Goal: Transaction & Acquisition: Purchase product/service

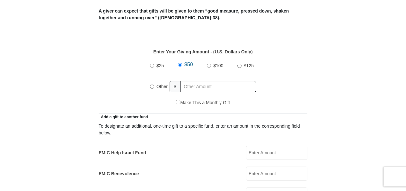
scroll to position [273, 0]
click at [152, 84] on input "Other" at bounding box center [152, 86] width 4 height 4
radio input "true"
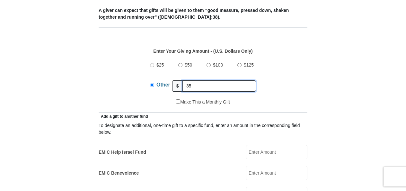
type input "35"
click at [296, 57] on div "$25 $50 $100 $125 Other $ 35" at bounding box center [203, 78] width 202 height 42
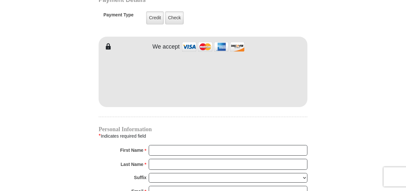
scroll to position [539, 0]
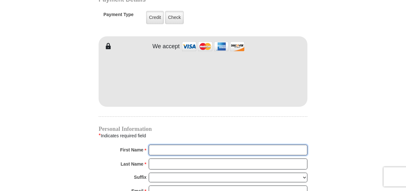
click at [154, 144] on input "First Name *" at bounding box center [228, 149] width 158 height 11
type input "John and Maria"
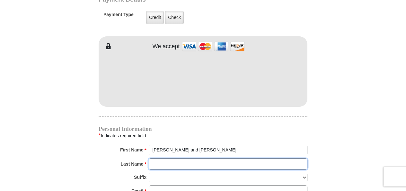
type input "Bowlin"
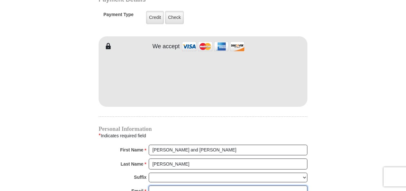
type input "mariabowlin@att.net"
type input "913 HUDSON LN"
type input "WEST COVINA"
select select "CA"
type input "91790"
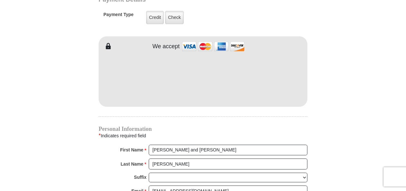
type input "6263187979"
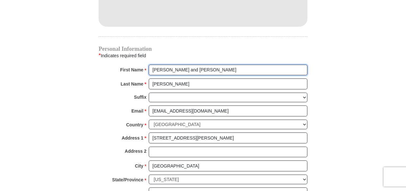
scroll to position [659, 0]
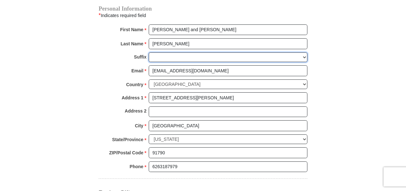
click at [166, 52] on select "Jr Sr I II III IV V VI" at bounding box center [228, 57] width 158 height 10
select select "Jr"
click at [149, 52] on select "Jr Sr I II III IV V VI" at bounding box center [228, 57] width 158 height 10
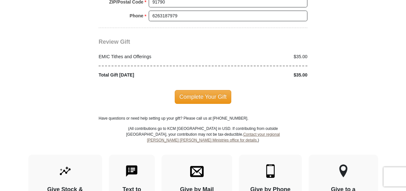
scroll to position [814, 0]
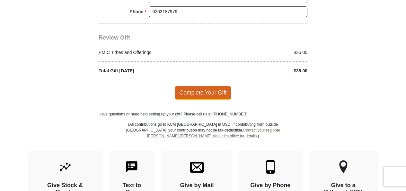
click at [187, 86] on span "Complete Your Gift" at bounding box center [203, 92] width 57 height 13
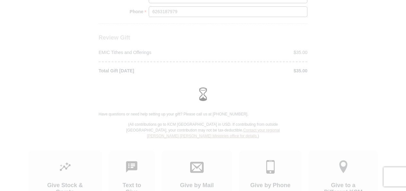
click at [187, 77] on div at bounding box center [203, 95] width 406 height 191
click at [185, 79] on div at bounding box center [203, 95] width 406 height 191
